Goal: Information Seeking & Learning: Find specific fact

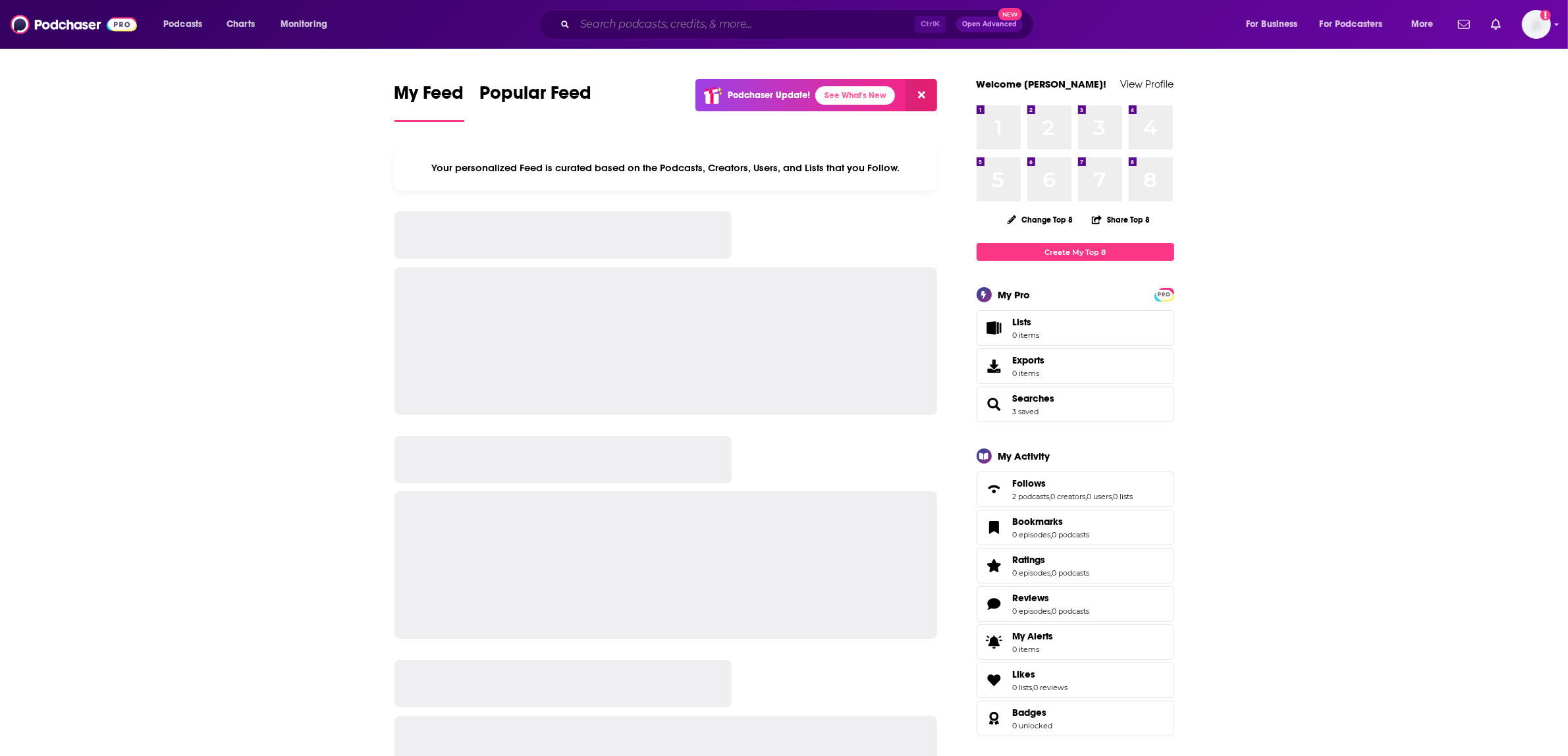
click at [703, 29] on input "Search podcasts, credits, & more..." at bounding box center [744, 24] width 340 height 21
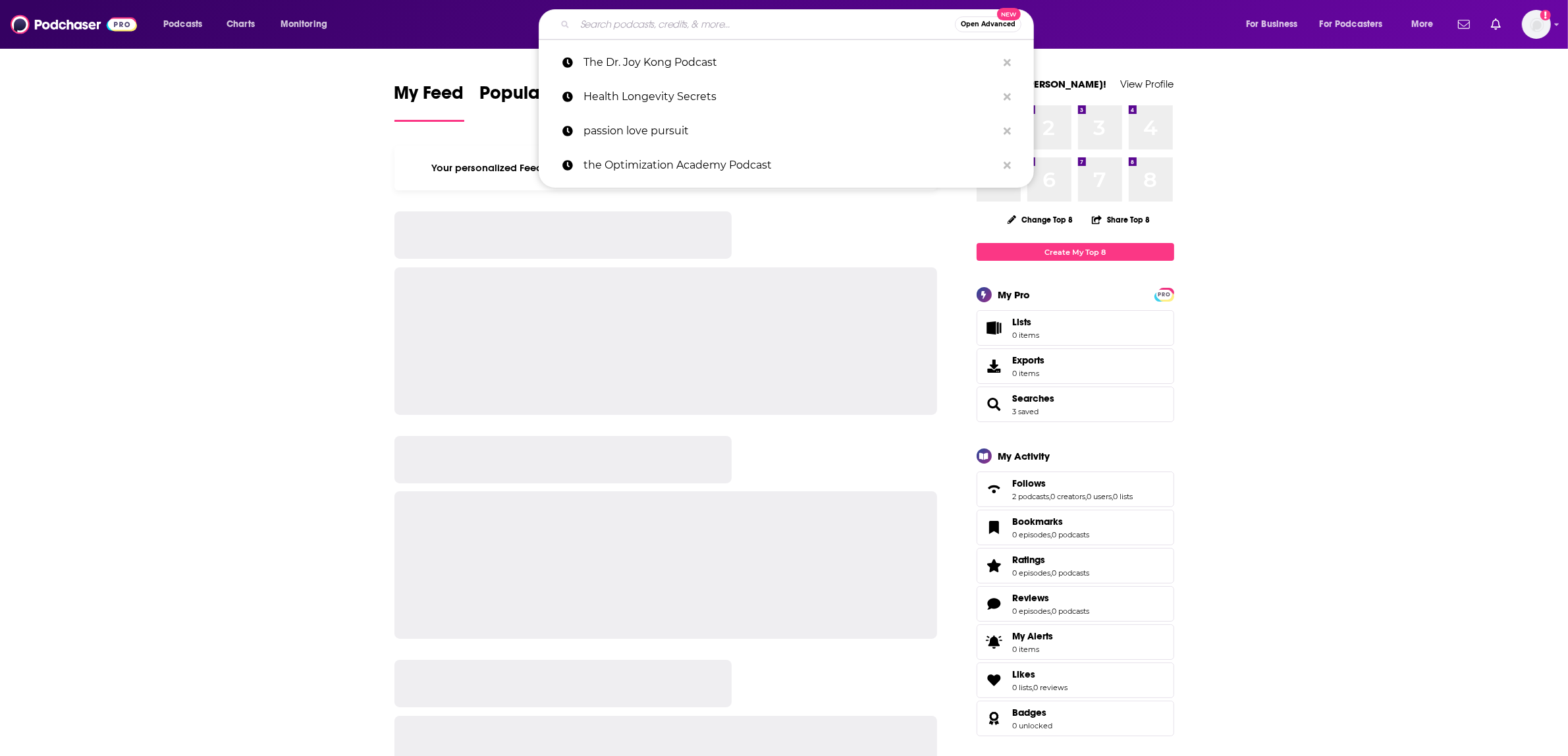
paste input "founders story podcast"
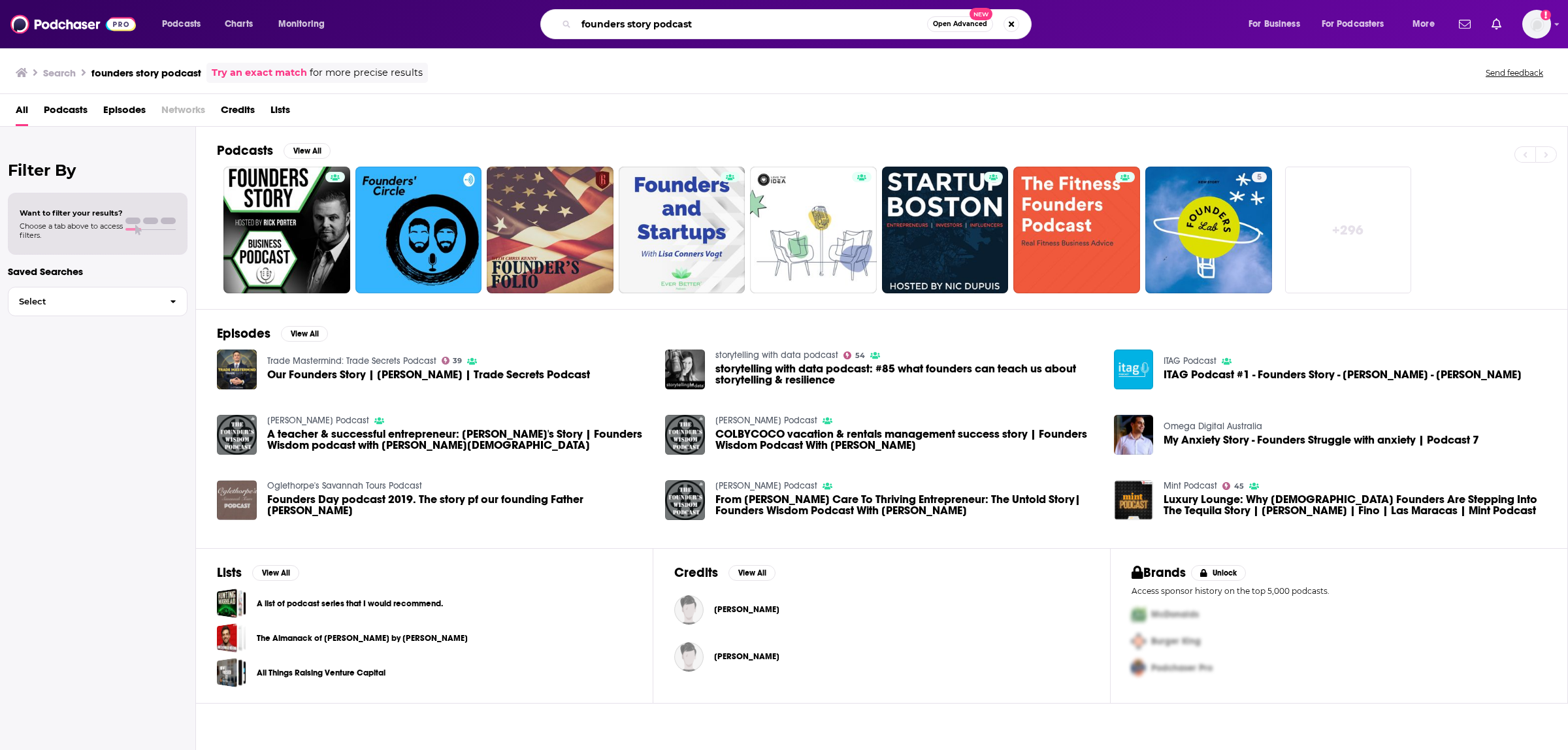
drag, startPoint x: 701, startPoint y: 29, endPoint x: 652, endPoint y: 30, distance: 49.0
click at [652, 30] on input "founders story podcast" at bounding box center [752, 24] width 351 height 21
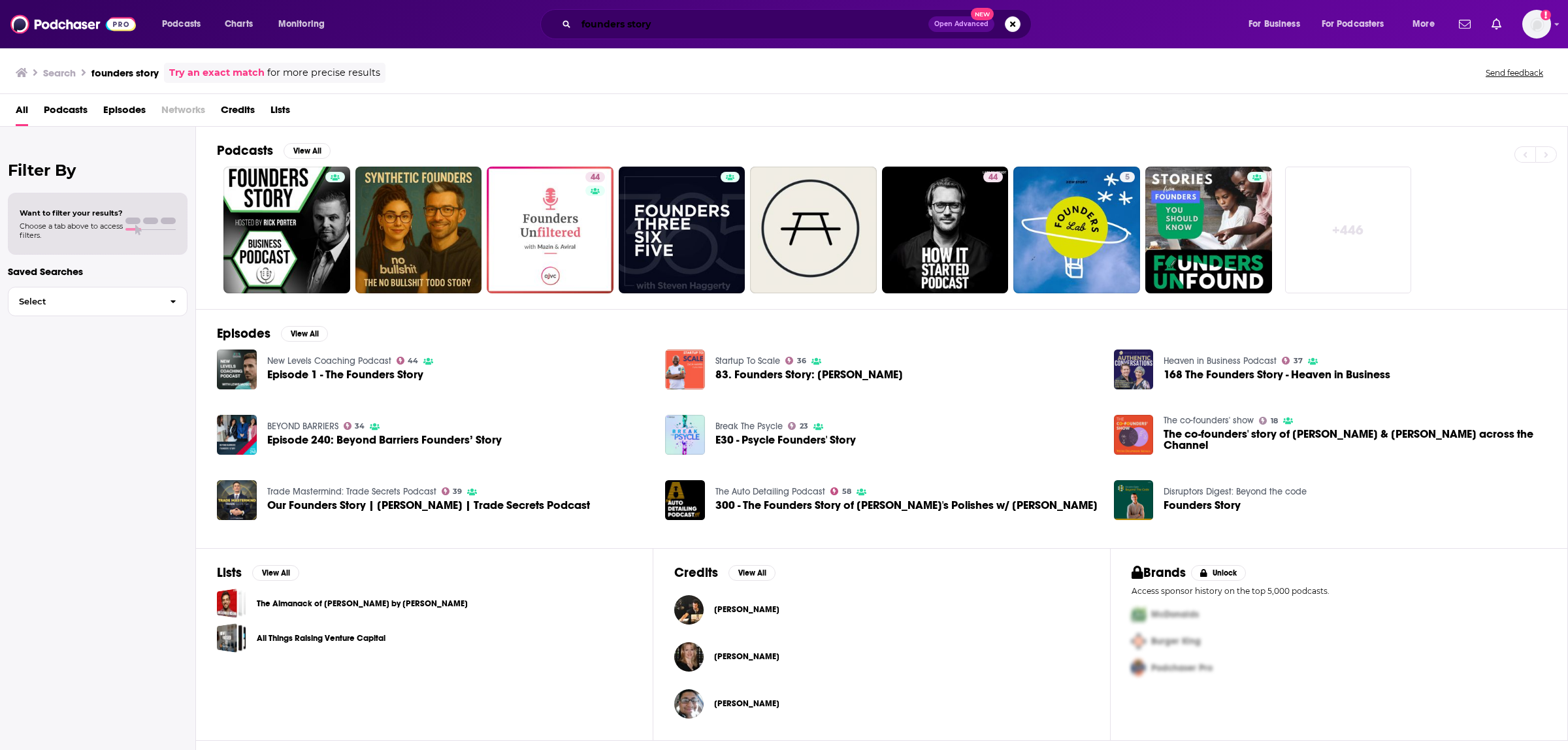
click at [795, 34] on input "founders story" at bounding box center [753, 24] width 353 height 21
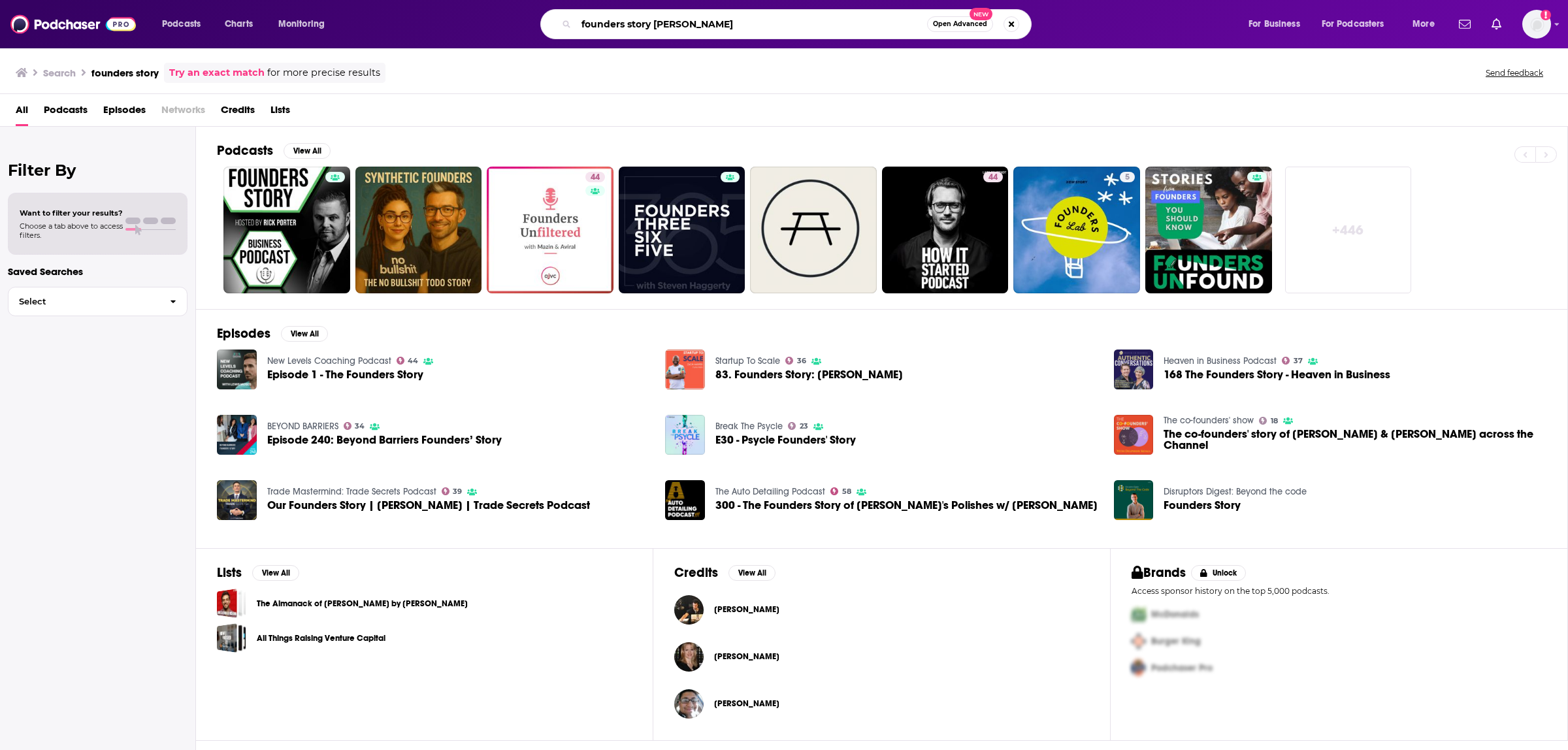
type input "founders story [PERSON_NAME]"
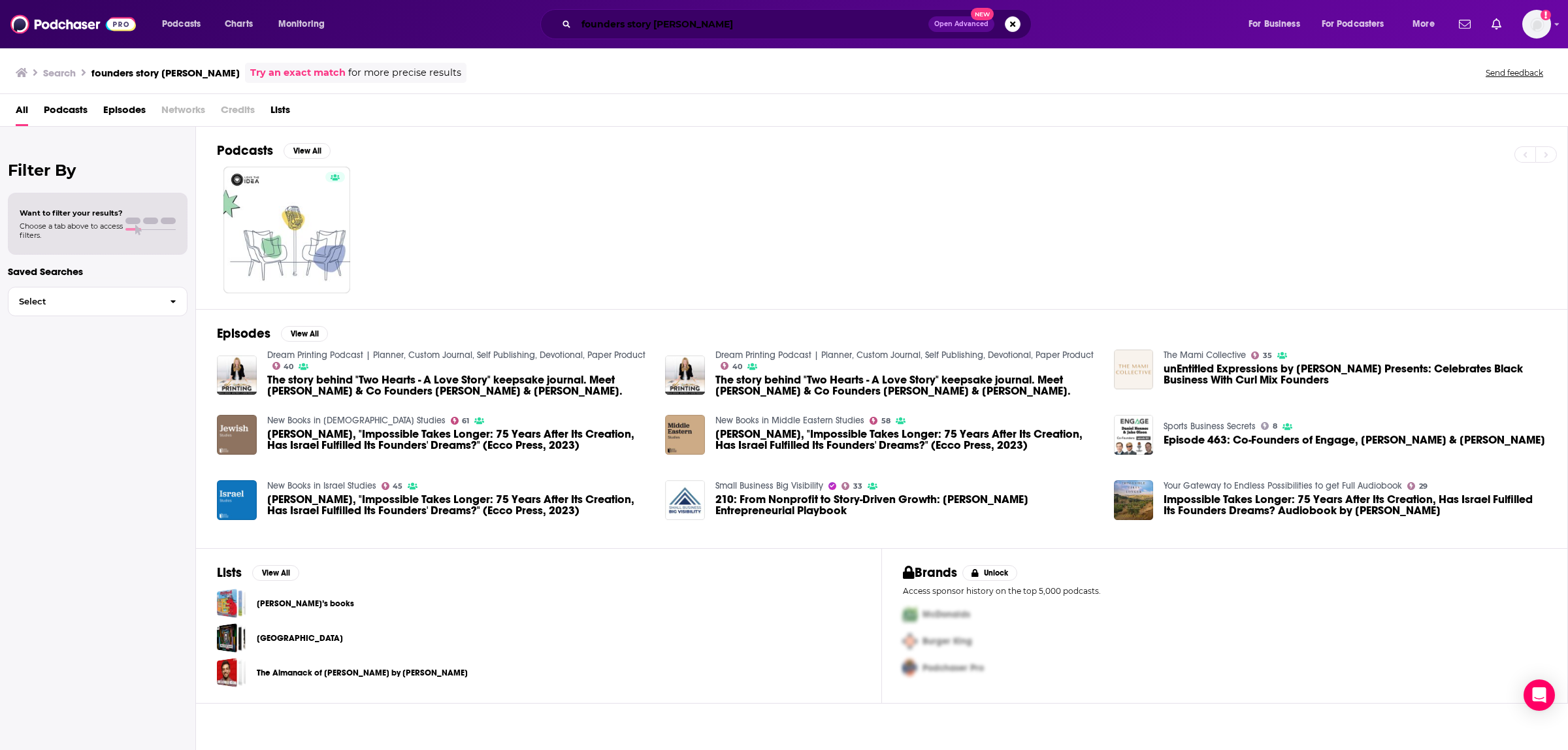
click at [750, 27] on input "founders story [PERSON_NAME]" at bounding box center [753, 24] width 353 height 21
click at [752, 24] on input "founders story [PERSON_NAME]" at bounding box center [753, 24] width 353 height 21
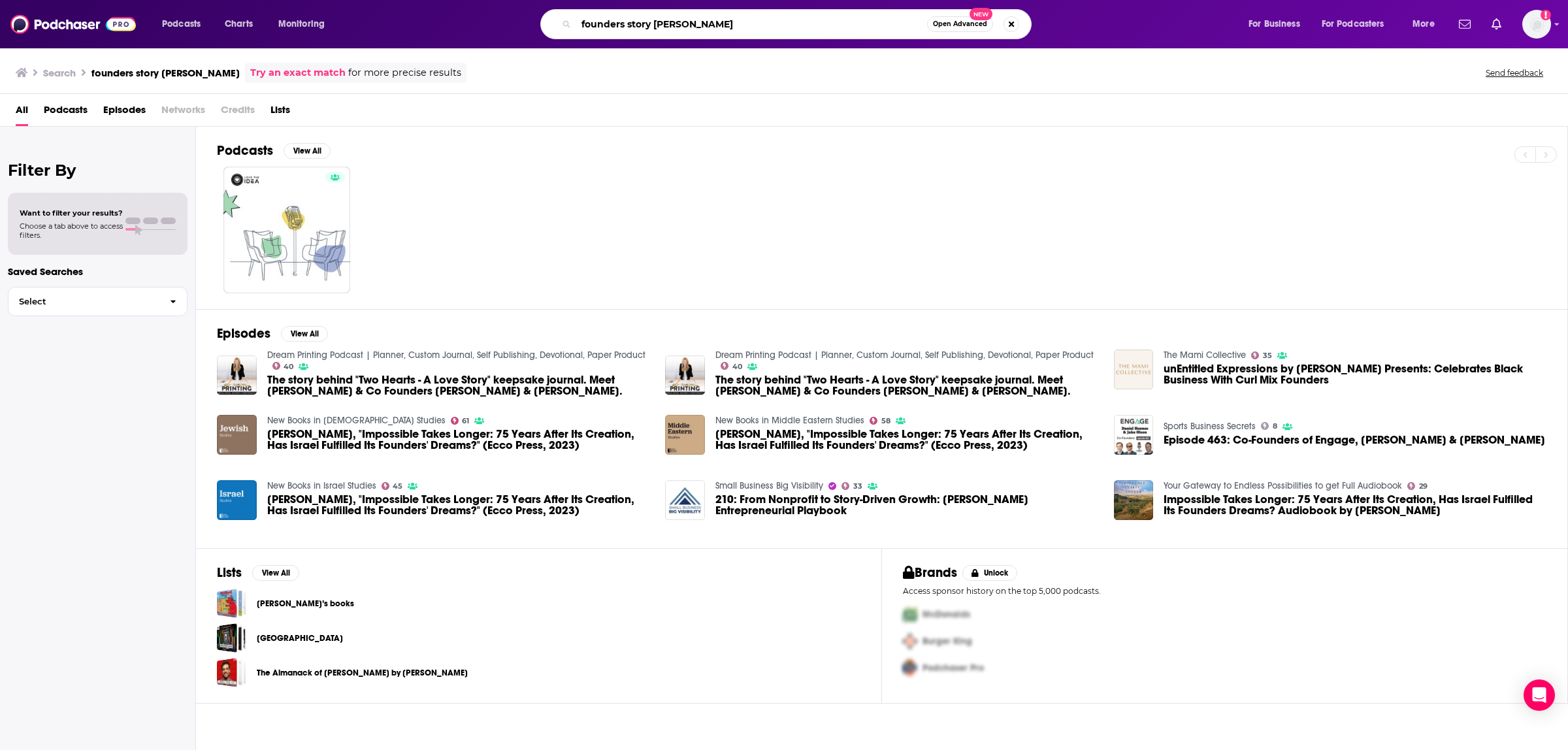
click at [753, 24] on input "founders story [PERSON_NAME]" at bounding box center [752, 24] width 351 height 21
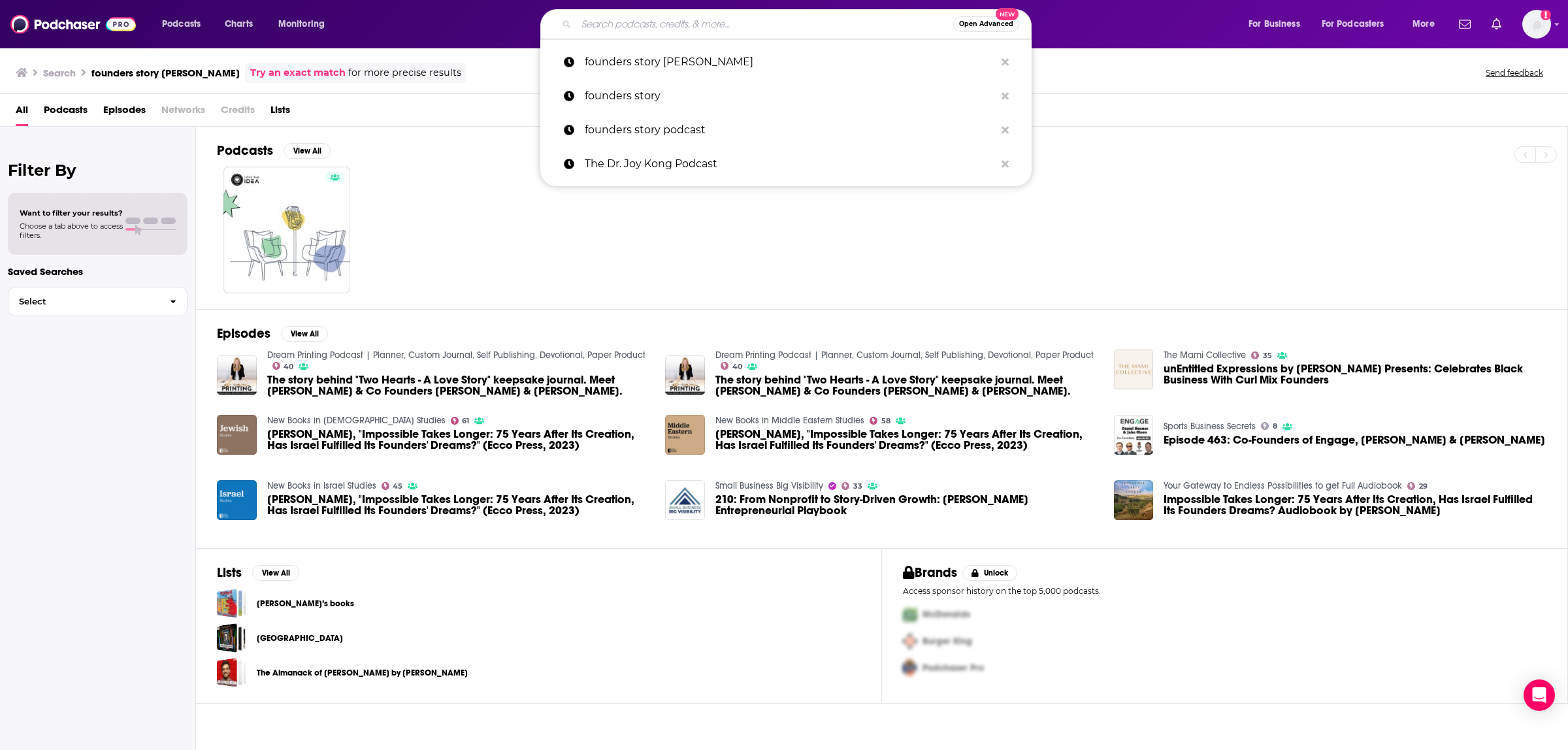
paste input "[URL][DOMAIN_NAME]"
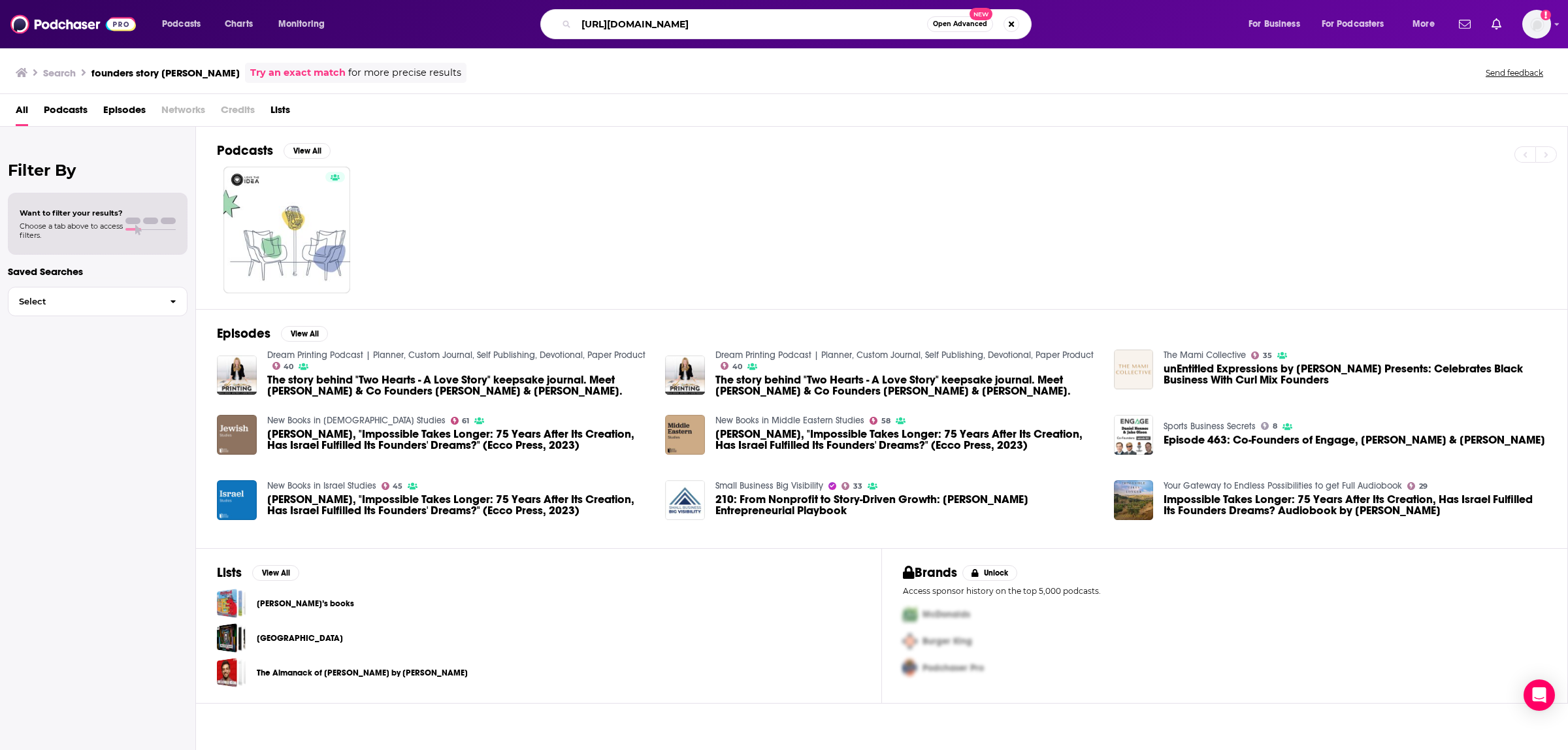
type input "[URL][DOMAIN_NAME]"
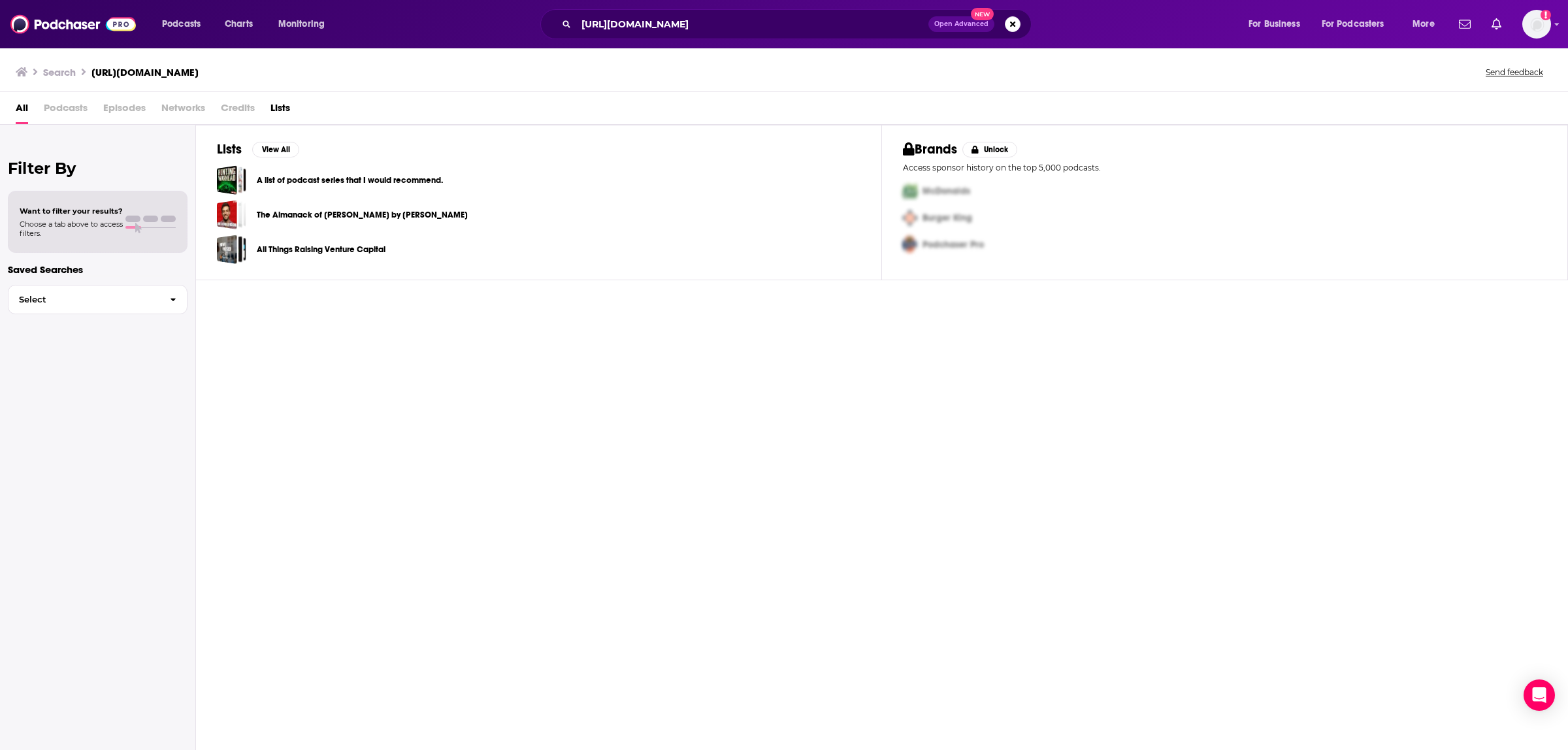
click at [1006, 16] on span "Open Advanced New" at bounding box center [974, 23] width 92 height 15
click at [1006, 19] on button "Search podcasts, credits, & more..." at bounding box center [1012, 23] width 15 height 15
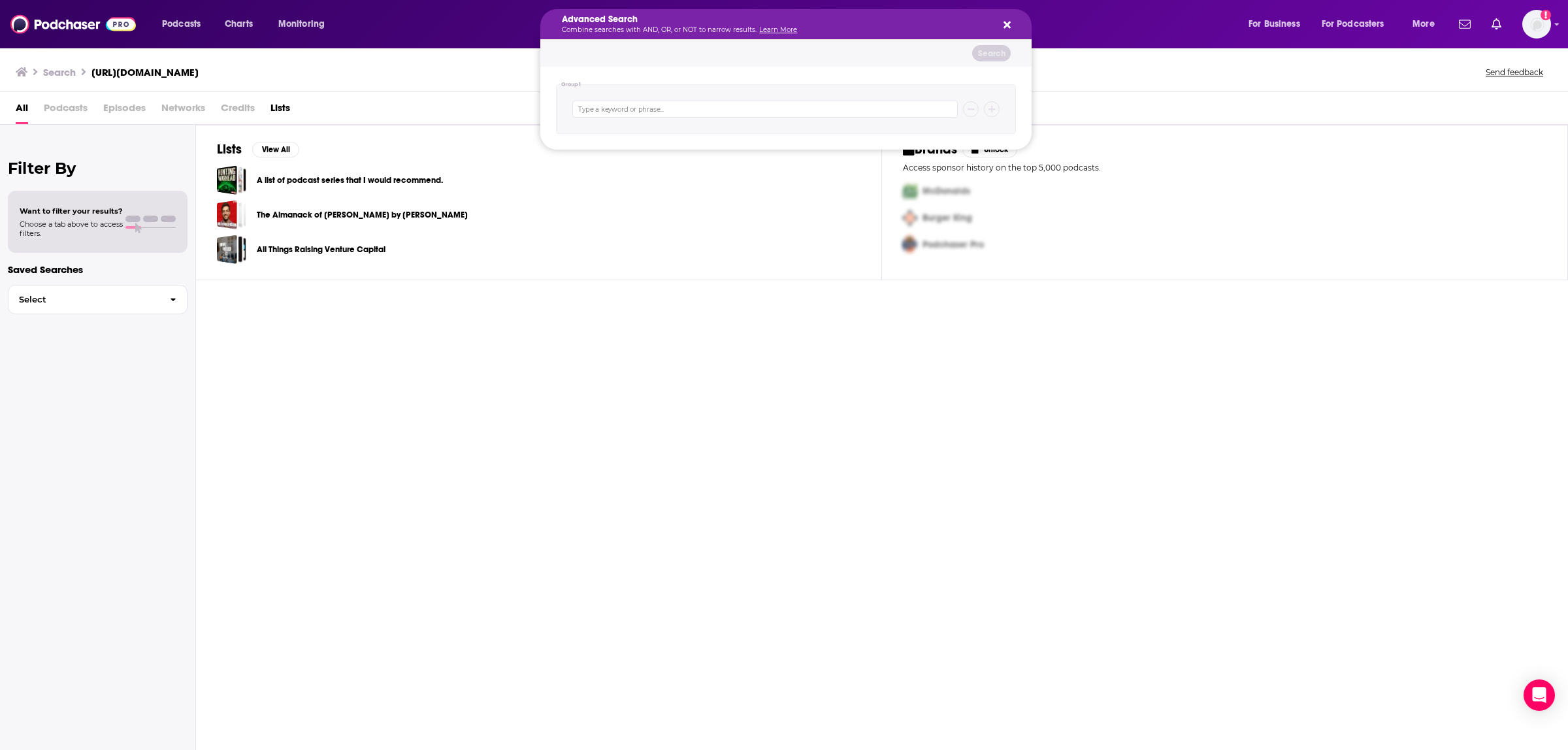
click at [1009, 23] on icon "Search podcasts, credits, & more..." at bounding box center [1007, 25] width 7 height 7
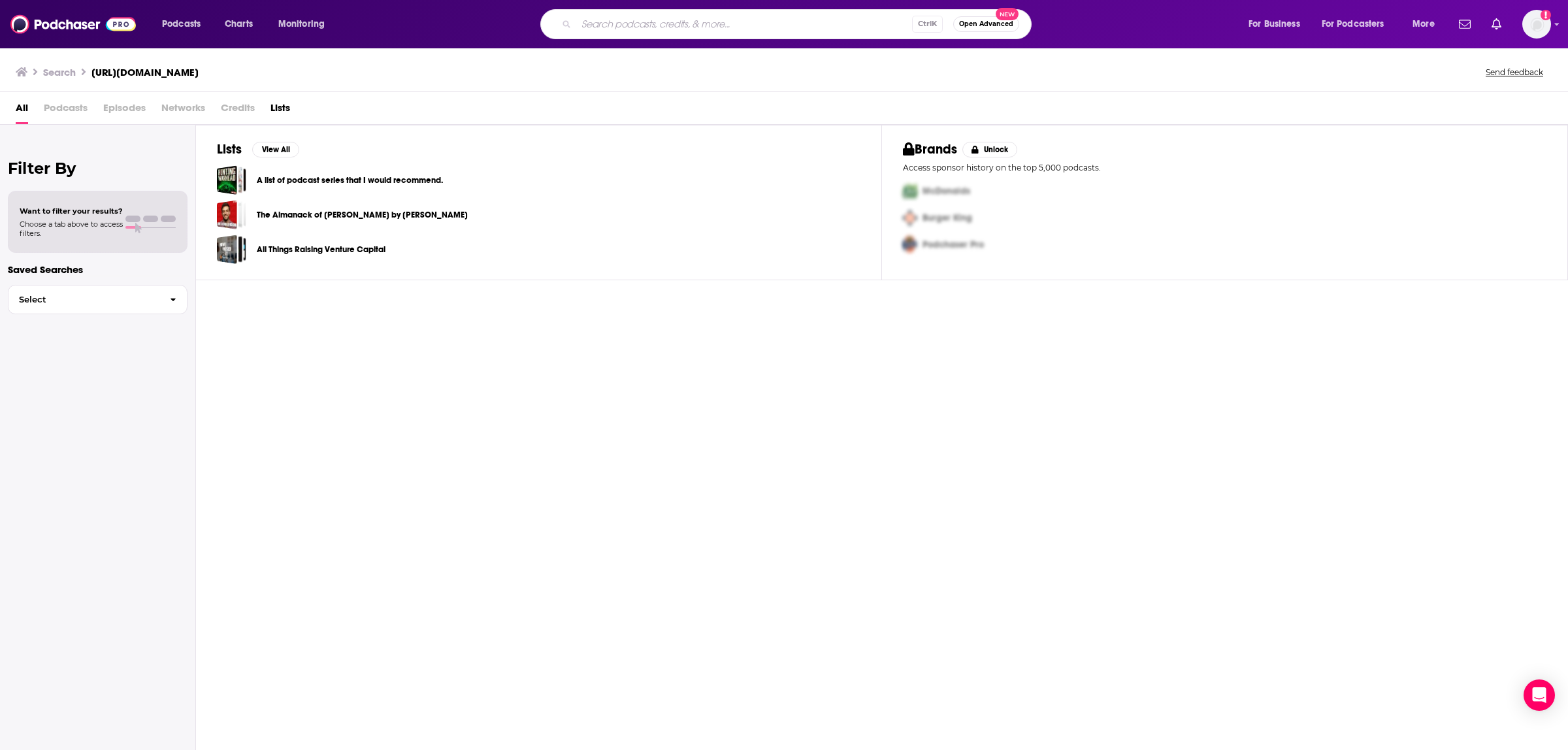
click at [680, 23] on input "Search podcasts, credits, & more..." at bounding box center [744, 24] width 336 height 21
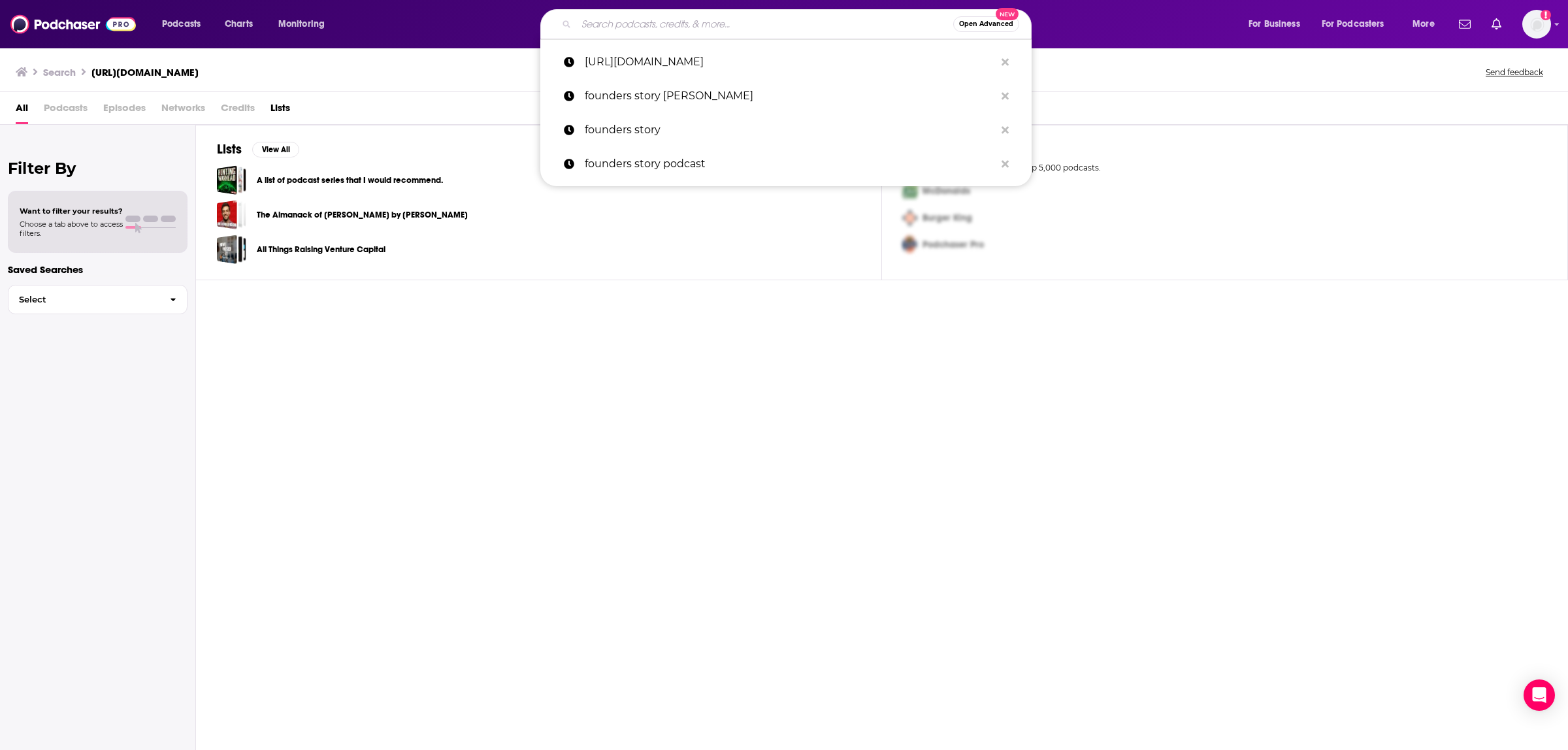
paste input "Founder's Story"
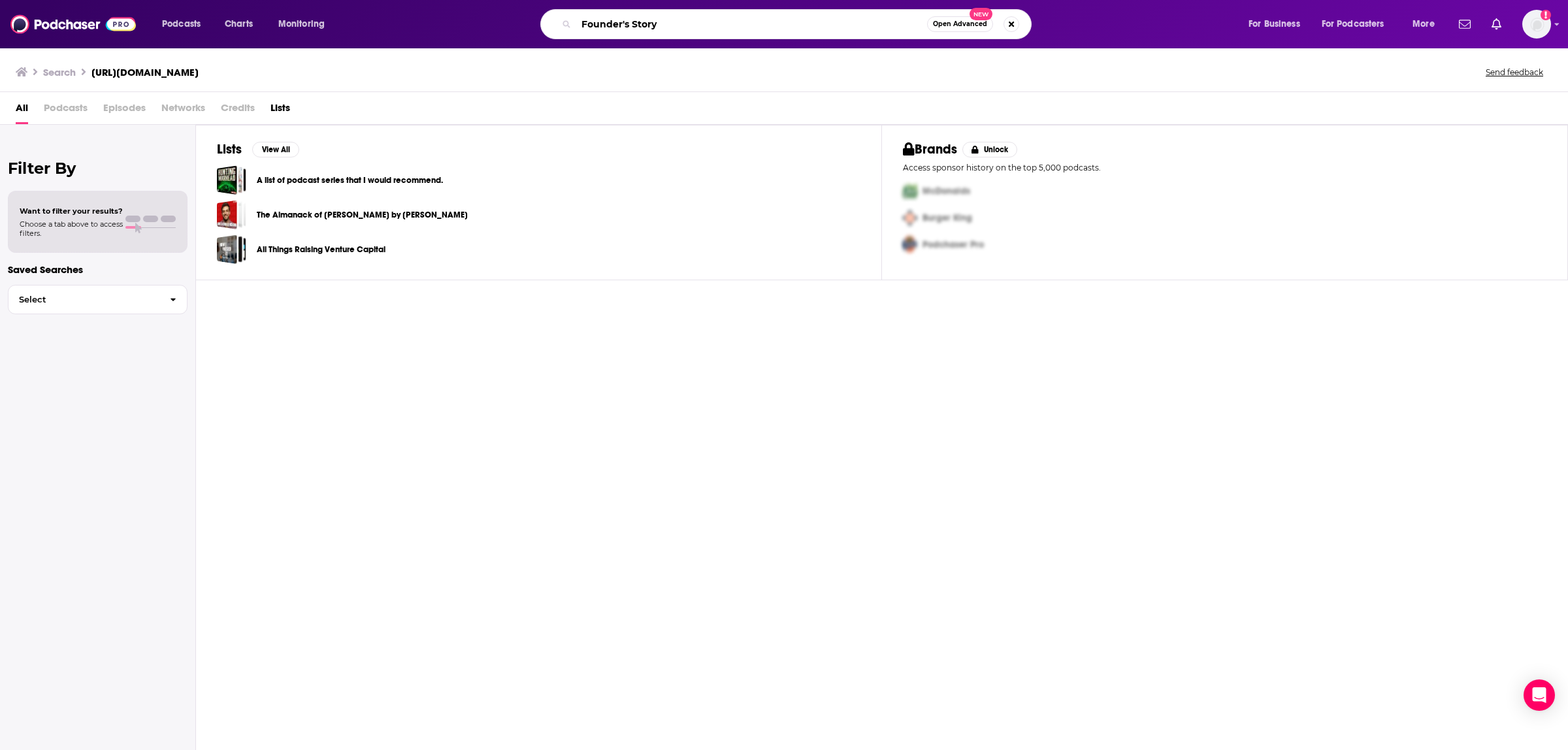
type input "Founder's Story"
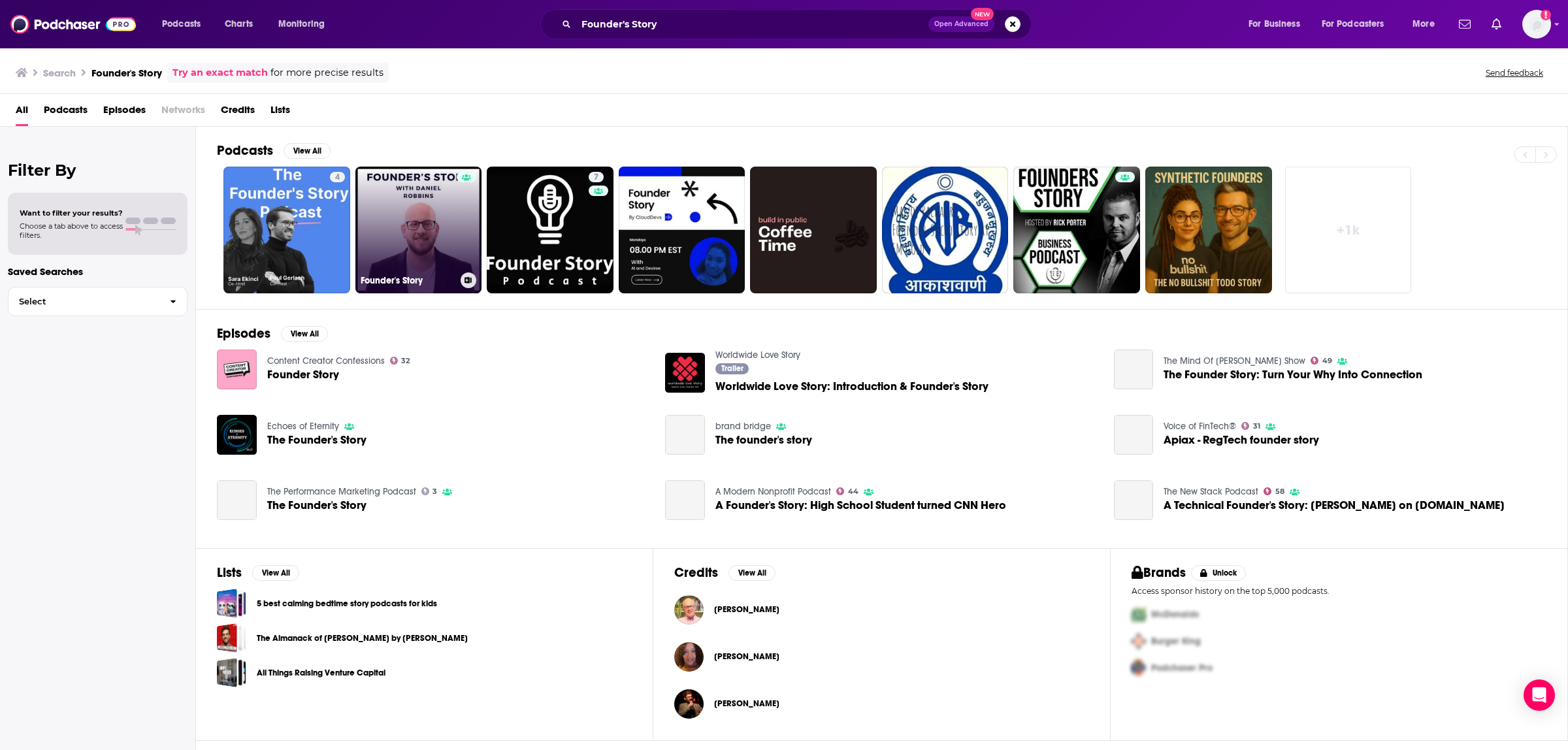
click at [383, 233] on link "Founder's Story" at bounding box center [419, 230] width 127 height 127
